Goal: Use online tool/utility: Use online tool/utility

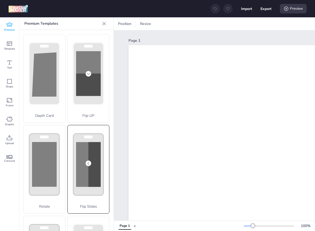
click at [92, 163] on div "Flip Slides" at bounding box center [88, 169] width 42 height 89
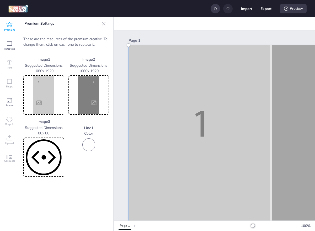
click at [40, 74] on div "Image 1 Suggested Dimensions 1080 x 1920" at bounding box center [43, 86] width 41 height 58
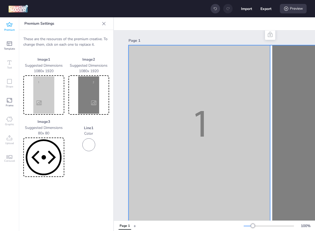
click at [40, 83] on img at bounding box center [43, 94] width 39 height 37
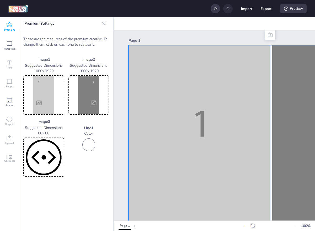
click at [45, 91] on img at bounding box center [43, 94] width 39 height 37
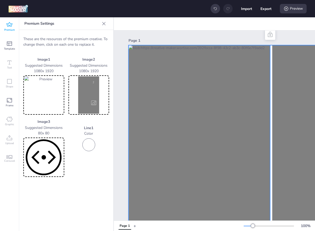
click at [96, 99] on img at bounding box center [88, 94] width 39 height 37
